Goal: Book appointment/travel/reservation

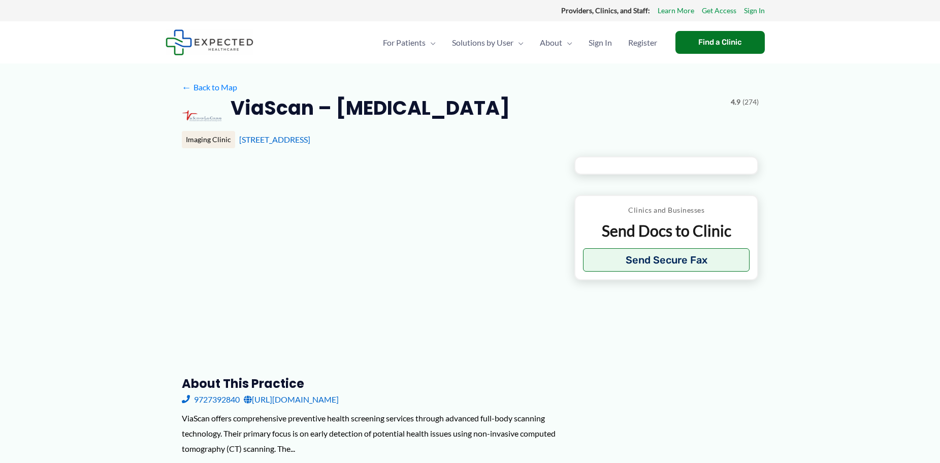
type input "**********"
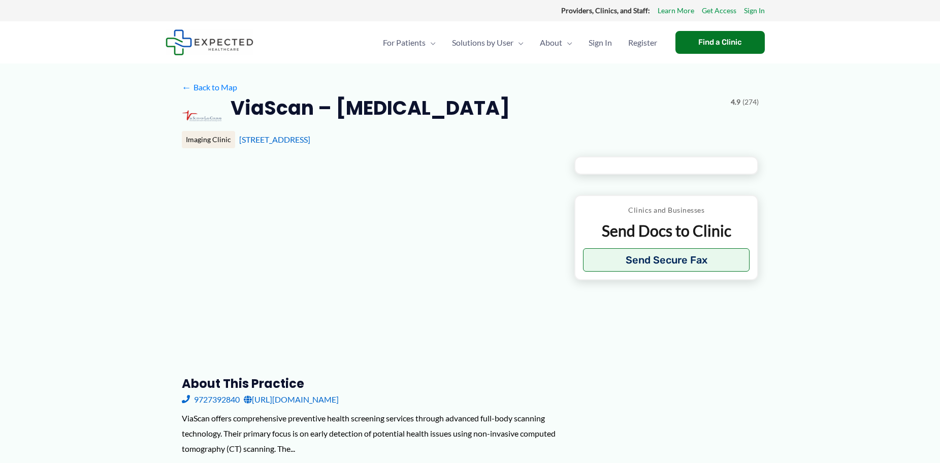
type input "**********"
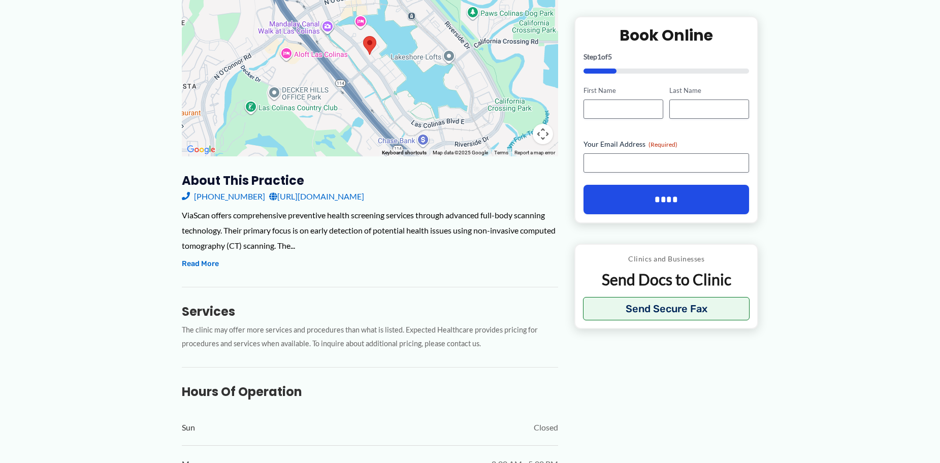
scroll to position [254, 0]
